Goal: Book appointment/travel/reservation

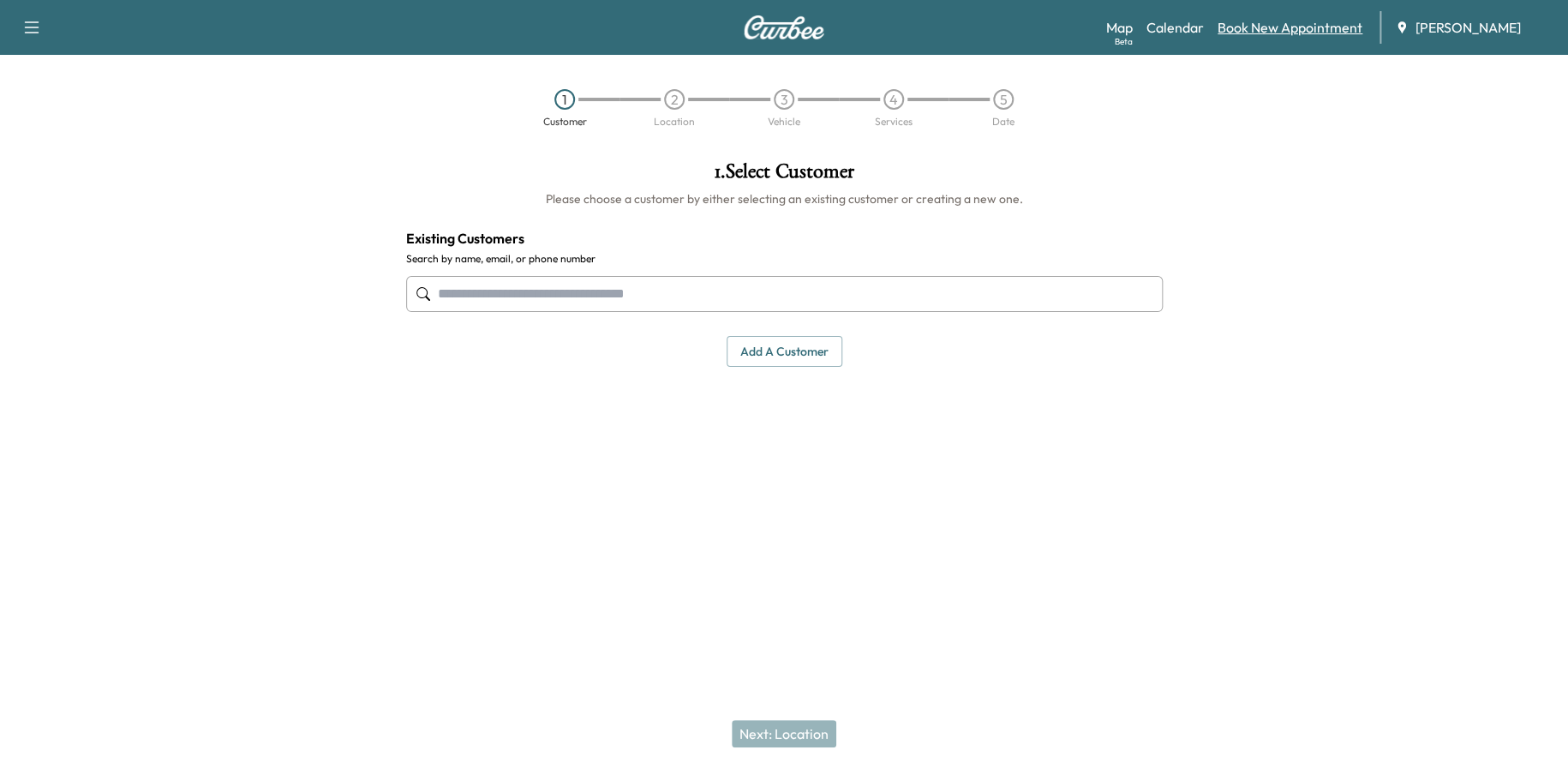
click at [1286, 29] on link "Book New Appointment" at bounding box center [1290, 28] width 145 height 21
click at [35, 29] on icon "button" at bounding box center [32, 28] width 21 height 21
click at [1180, 40] on div "Map Beta Calendar Book New Appointment [PERSON_NAME]" at bounding box center [1331, 28] width 448 height 32
click at [1178, 31] on link "Calendar" at bounding box center [1175, 28] width 57 height 21
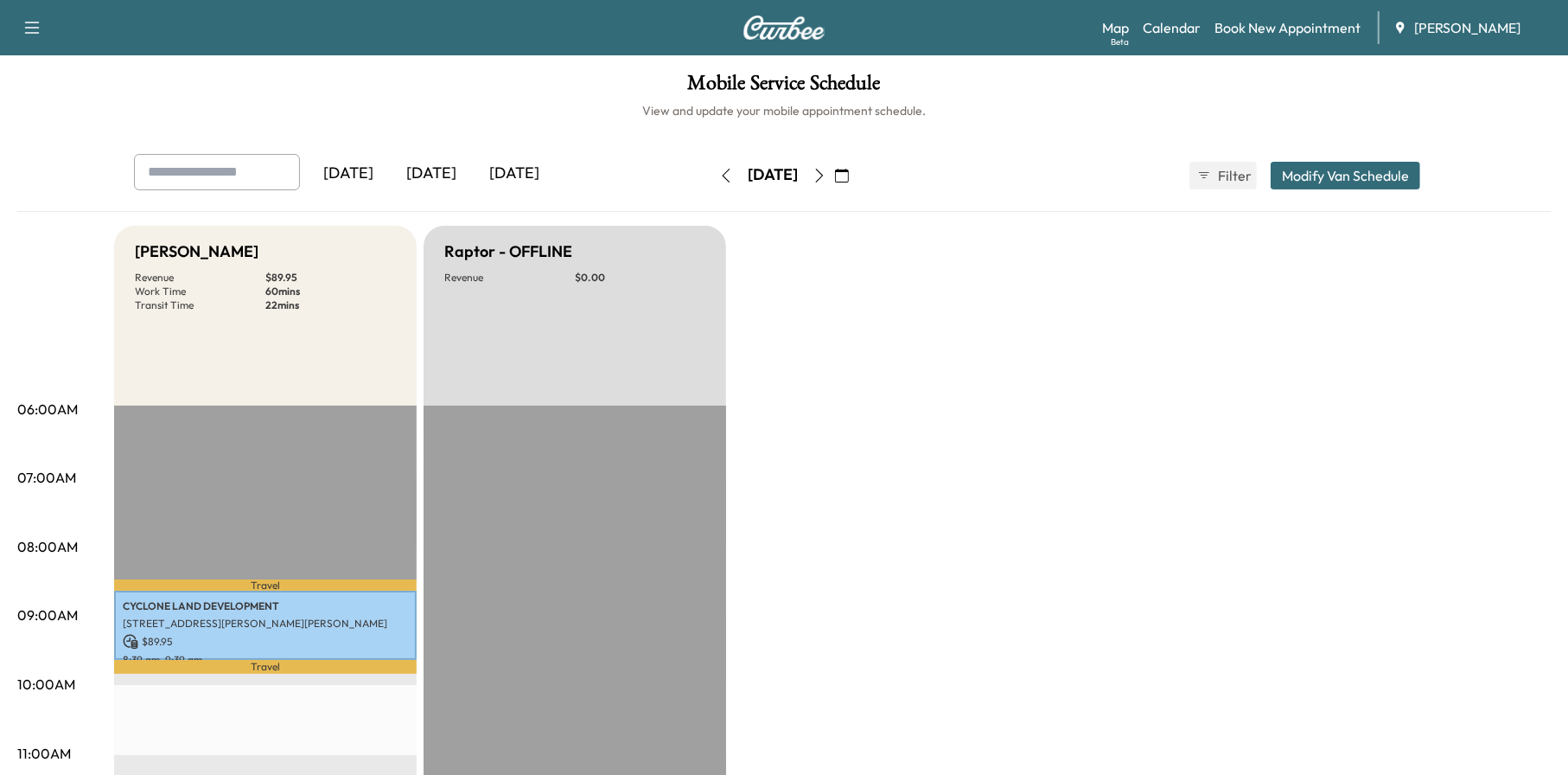
click at [712, 175] on button "button" at bounding box center [726, 175] width 30 height 28
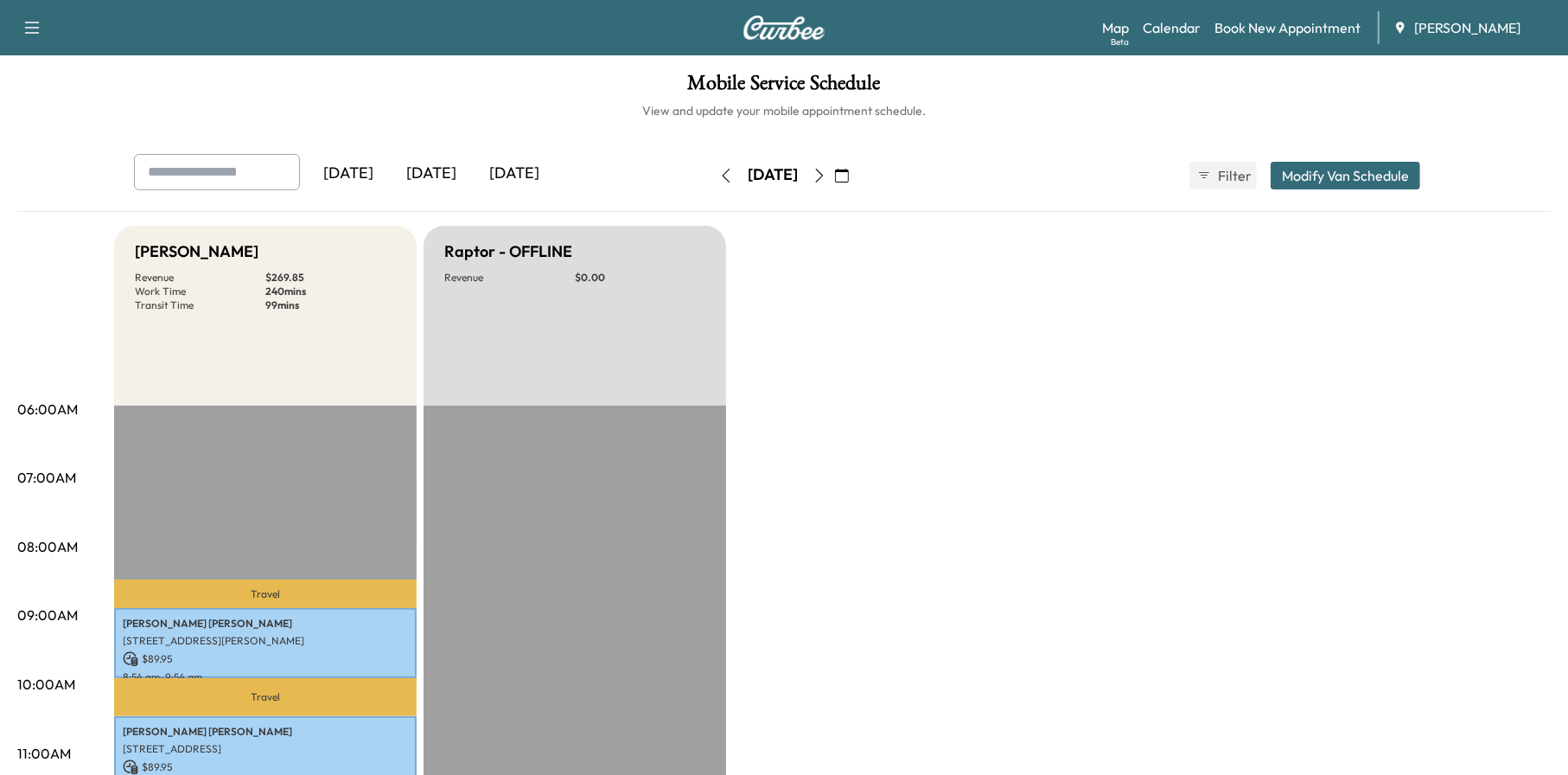
click at [719, 172] on icon "button" at bounding box center [726, 175] width 13 height 13
